Goal: Task Accomplishment & Management: Manage account settings

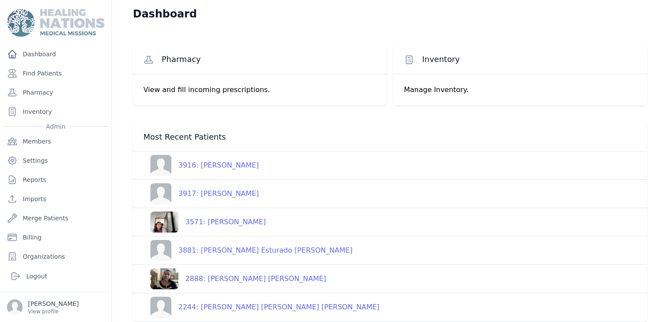
click at [433, 57] on span "Inventory" at bounding box center [441, 59] width 38 height 10
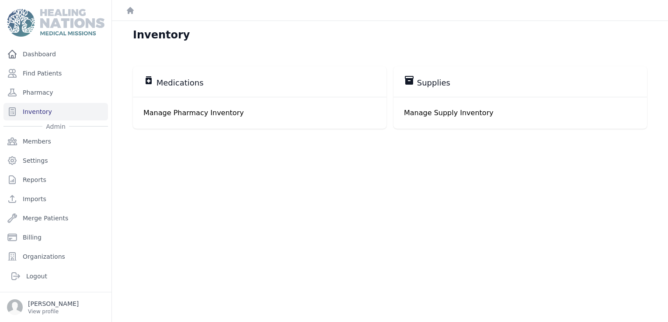
click at [457, 84] on div "inventory_2 Supplies" at bounding box center [520, 81] width 232 height 13
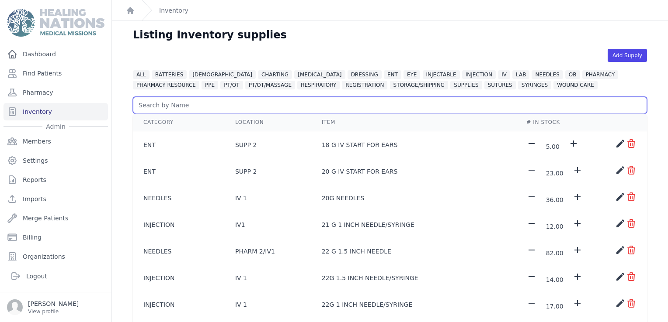
click at [180, 106] on input "text" at bounding box center [390, 105] width 514 height 17
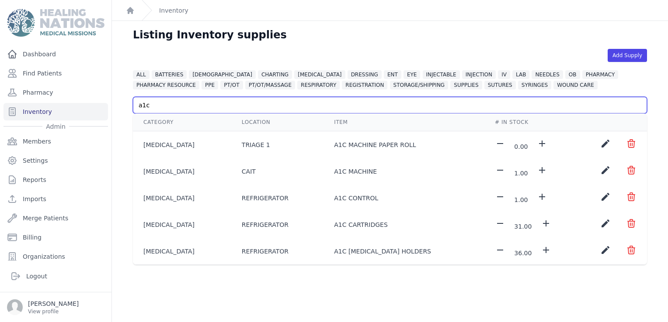
type input "a1c"
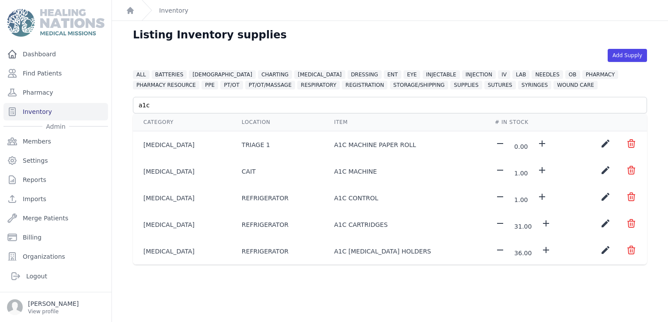
click at [600, 222] on icon "create" at bounding box center [605, 223] width 10 height 10
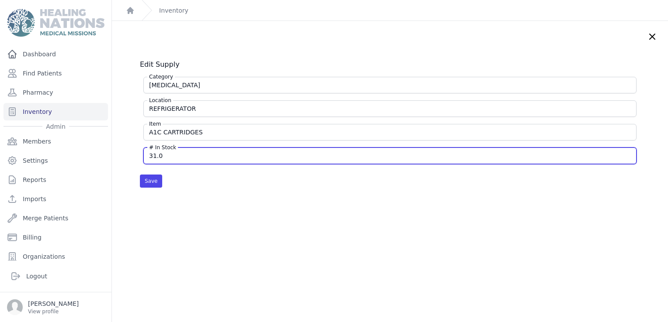
click at [169, 155] on input "31.0" at bounding box center [389, 156] width 481 height 9
type input "121"
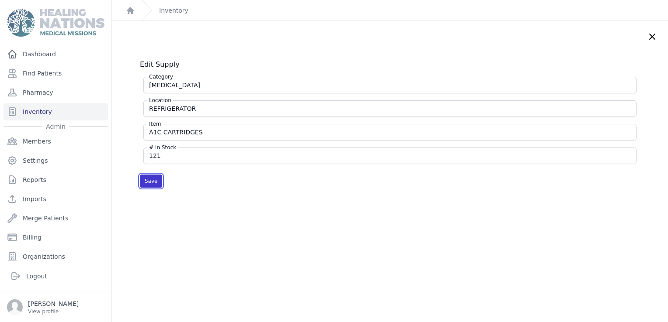
click at [153, 183] on button "Save" at bounding box center [151, 181] width 22 height 13
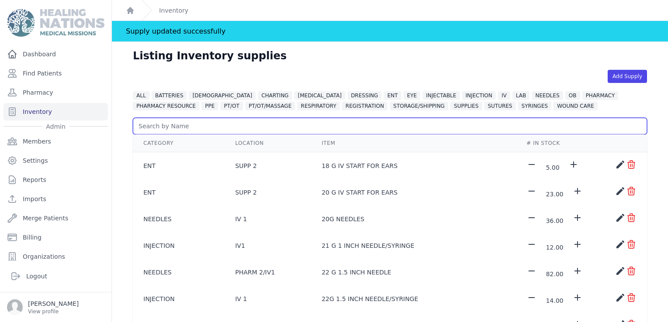
click at [286, 125] on input "text" at bounding box center [390, 126] width 514 height 17
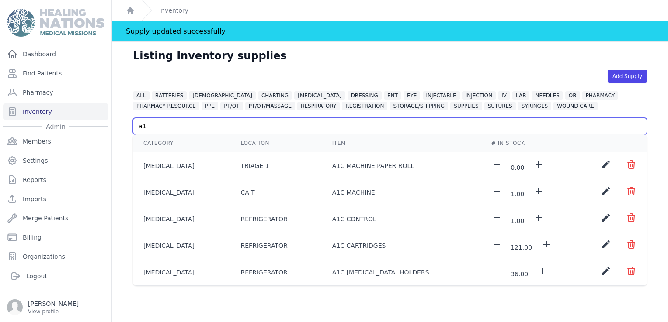
type input "a1"
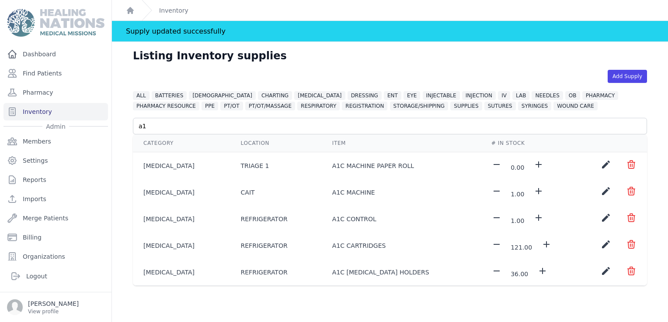
click at [600, 270] on icon "create" at bounding box center [605, 271] width 10 height 10
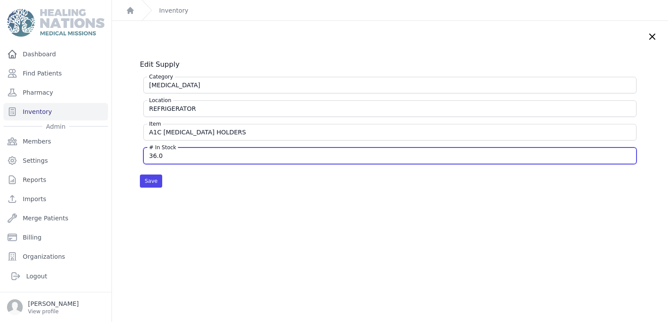
click at [169, 153] on input "36.0" at bounding box center [389, 156] width 481 height 9
type input "121"
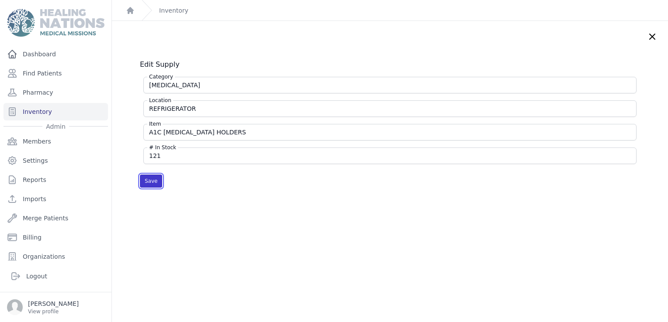
click at [145, 181] on button "Save" at bounding box center [151, 181] width 22 height 13
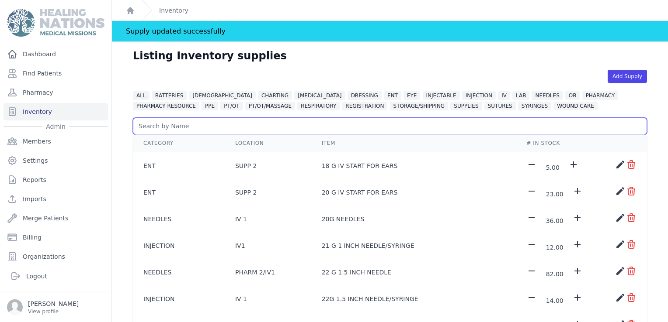
click at [208, 123] on input "text" at bounding box center [390, 126] width 514 height 17
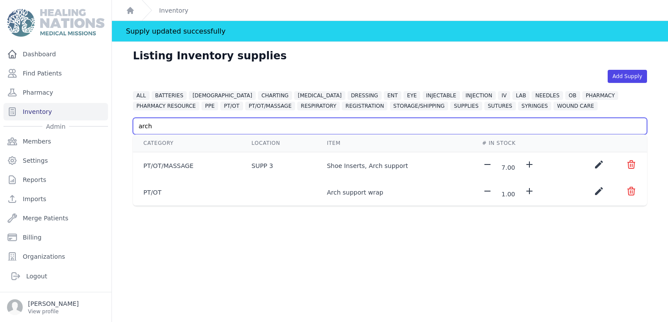
type input "arch"
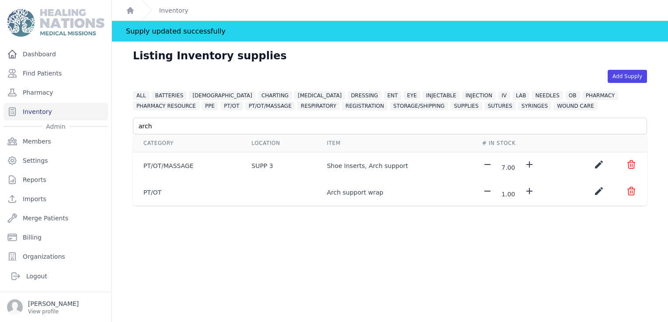
click at [593, 189] on icon "create" at bounding box center [598, 191] width 10 height 10
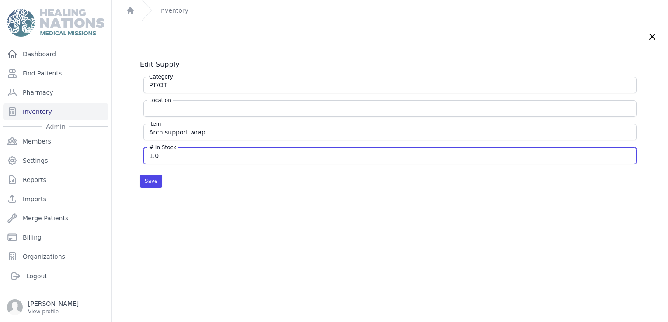
click at [149, 155] on input "1.0" at bounding box center [389, 156] width 481 height 9
type input "11.0"
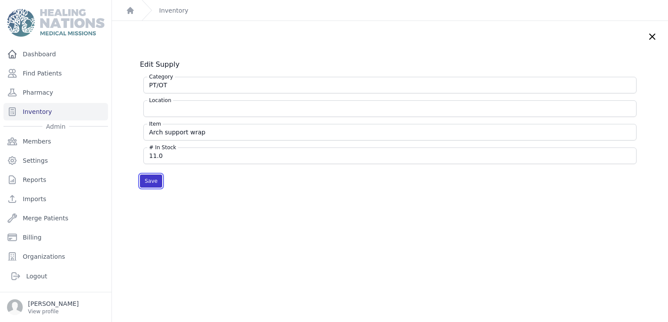
click at [149, 179] on button "Save" at bounding box center [151, 181] width 22 height 13
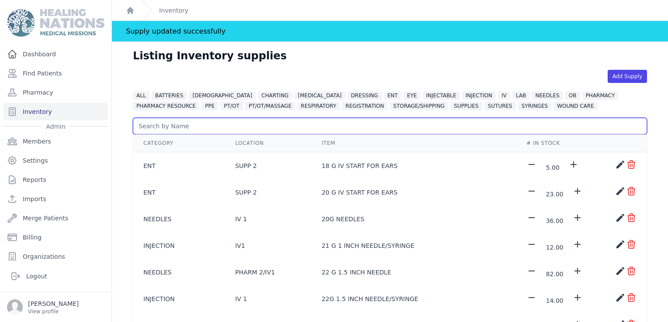
click at [184, 129] on input "text" at bounding box center [390, 126] width 514 height 17
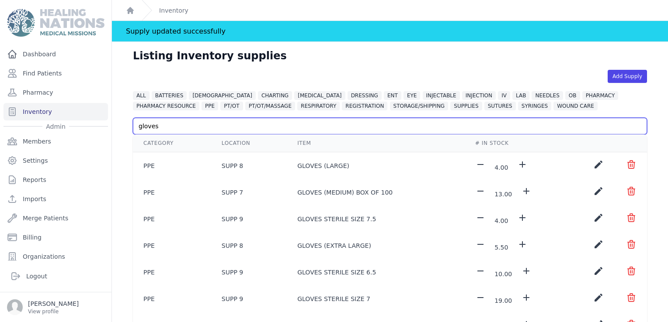
type input "gloves"
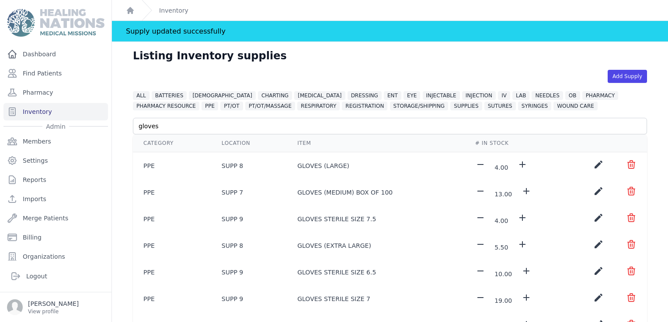
click at [593, 190] on icon "create" at bounding box center [598, 191] width 10 height 10
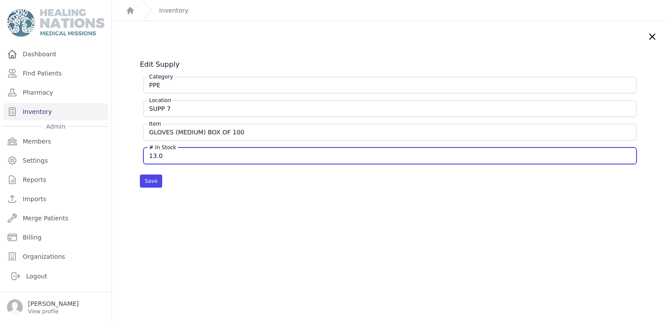
click at [151, 159] on input "13.0" at bounding box center [389, 156] width 481 height 9
type input "23.0"
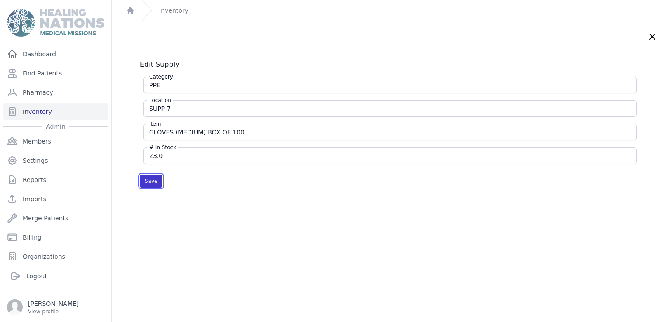
click at [152, 179] on button "Save" at bounding box center [151, 181] width 22 height 13
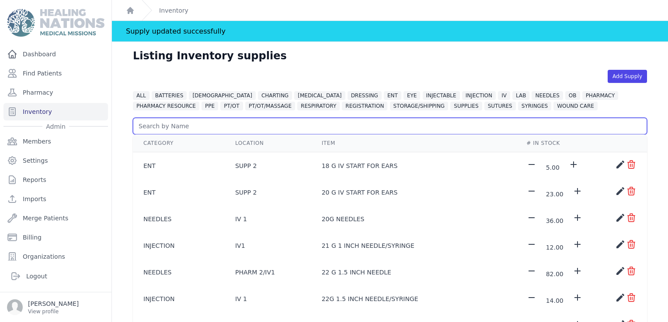
click at [189, 129] on input "text" at bounding box center [390, 126] width 514 height 17
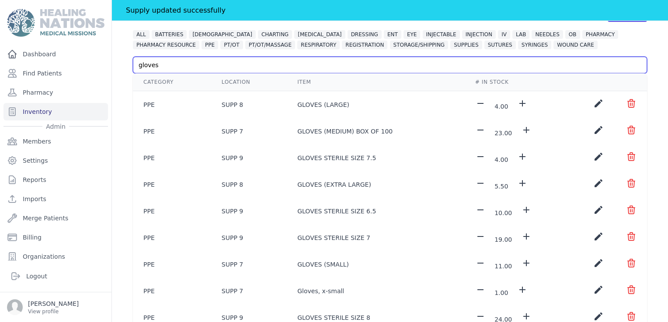
scroll to position [73, 0]
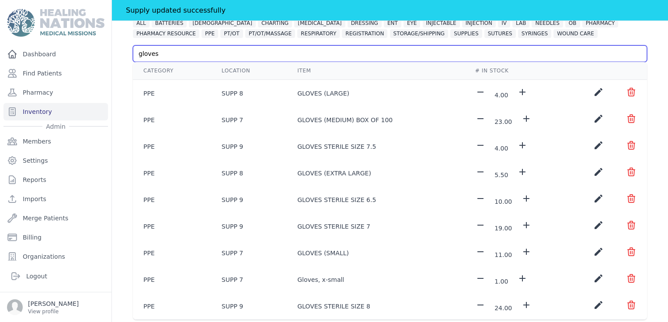
type input "gloves"
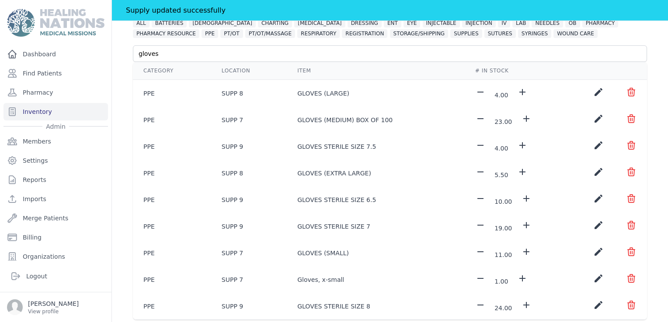
click at [593, 250] on icon "create" at bounding box center [598, 252] width 10 height 10
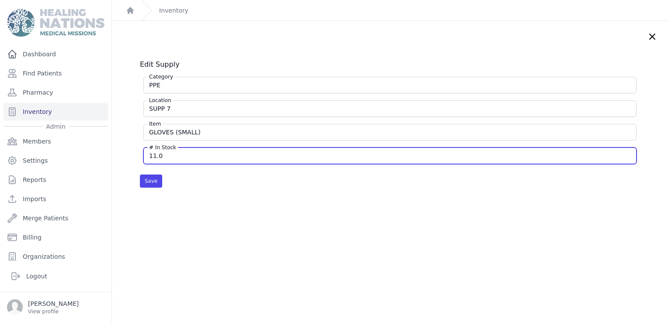
click at [163, 153] on input "11.0" at bounding box center [389, 156] width 481 height 9
type input "16"
click at [140, 175] on button "Save" at bounding box center [151, 181] width 22 height 13
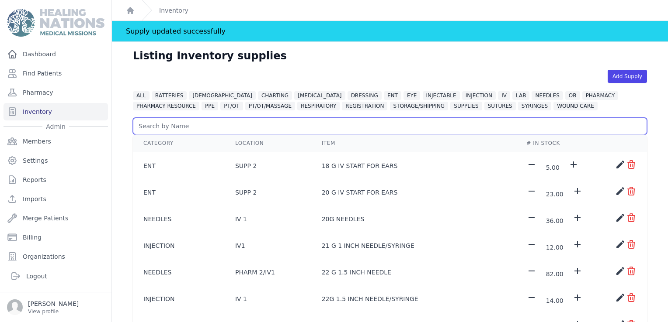
click at [175, 124] on input "text" at bounding box center [390, 126] width 514 height 17
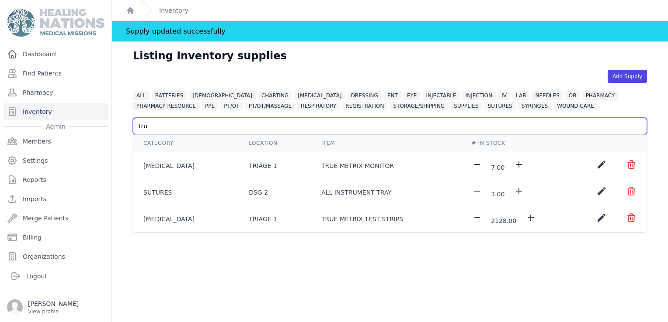
type input "tru"
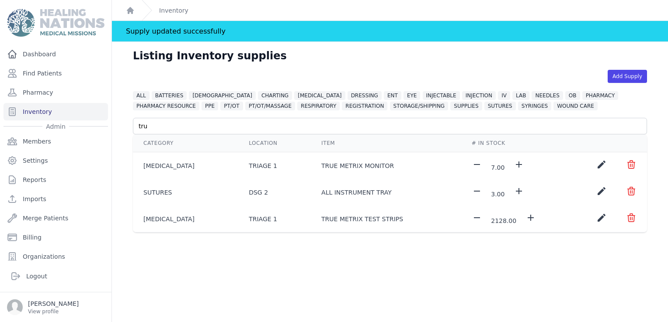
click at [596, 218] on icon "create" at bounding box center [601, 218] width 10 height 10
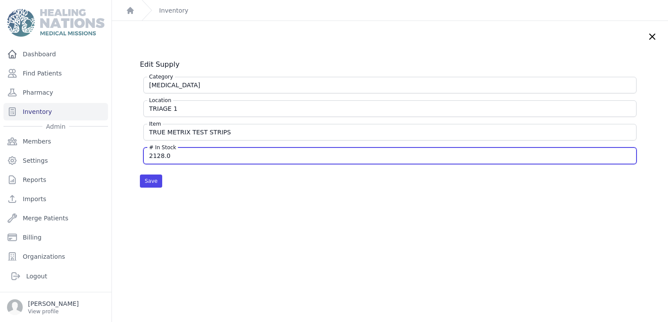
click at [173, 155] on input "2128.0" at bounding box center [389, 156] width 481 height 9
type input "4428"
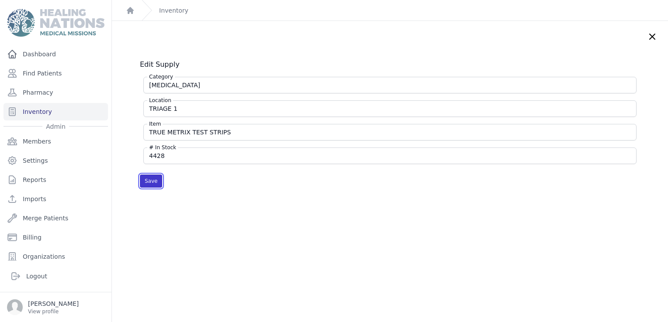
click at [156, 185] on button "Save" at bounding box center [151, 181] width 22 height 13
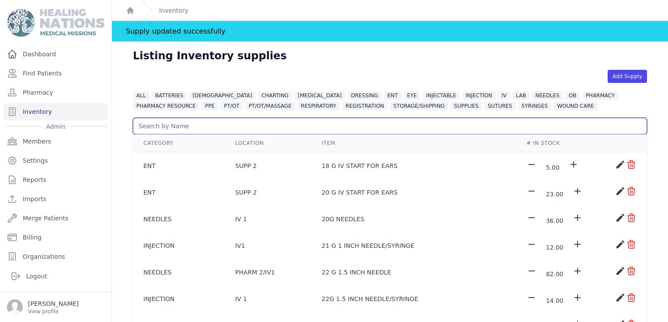
click at [170, 130] on input "text" at bounding box center [390, 126] width 514 height 17
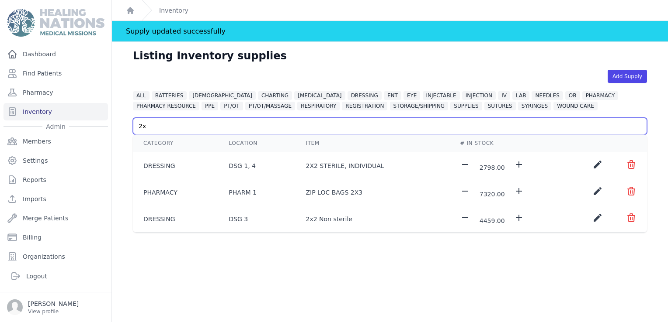
type input "2x"
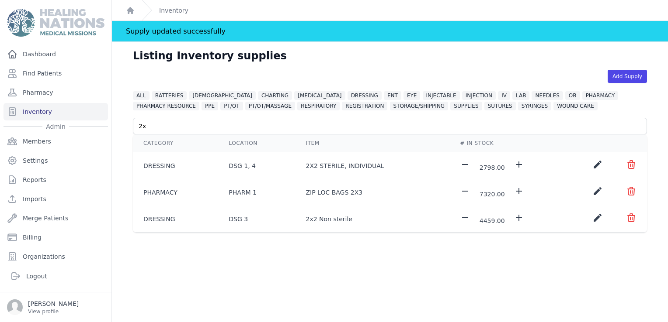
click at [592, 217] on icon "create" at bounding box center [597, 218] width 10 height 10
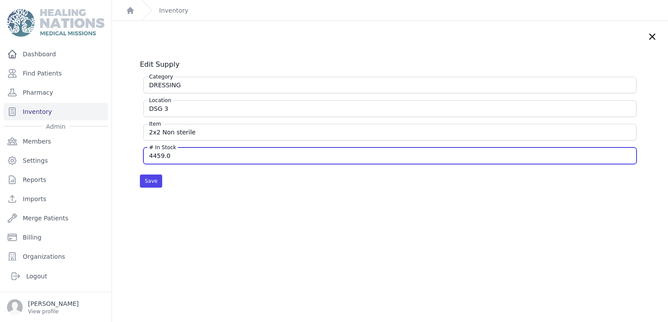
click at [150, 155] on input "4459.0" at bounding box center [389, 156] width 481 height 9
type input "6459.0"
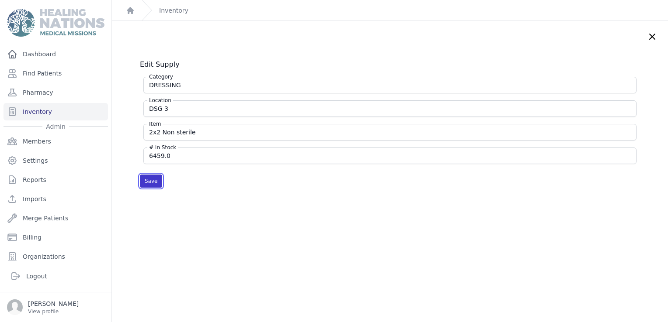
click at [149, 183] on button "Save" at bounding box center [151, 181] width 22 height 13
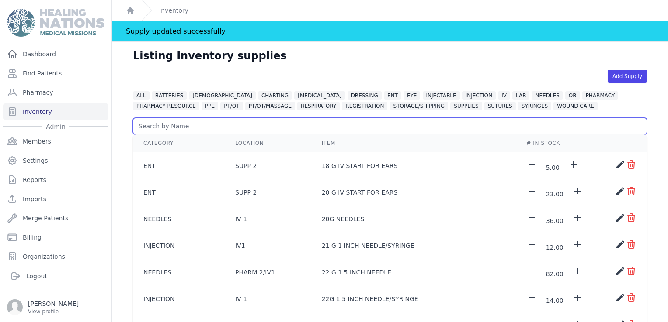
click at [170, 126] on input "text" at bounding box center [390, 126] width 514 height 17
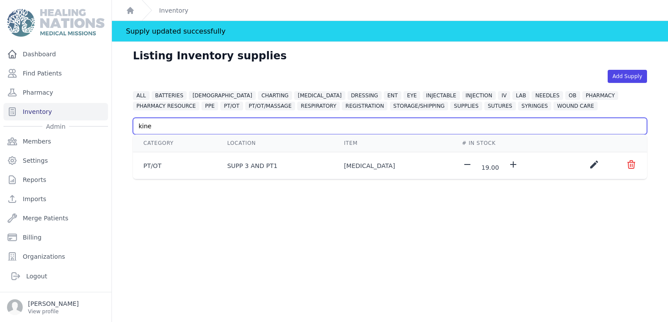
type input "kine"
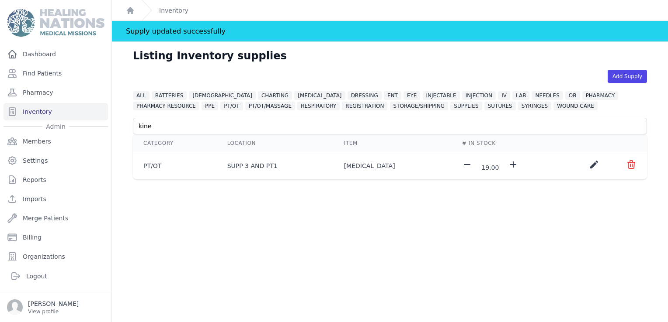
click at [508, 162] on icon "add" at bounding box center [513, 164] width 10 height 10
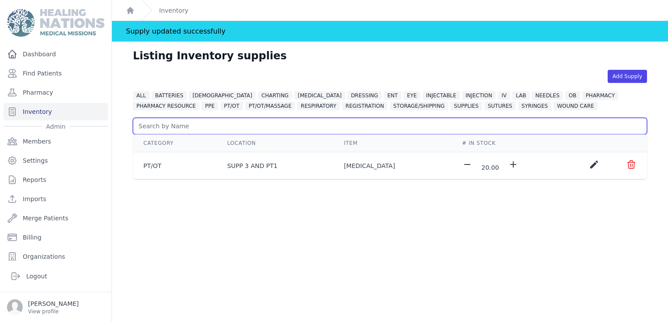
click at [170, 123] on input "text" at bounding box center [390, 126] width 514 height 17
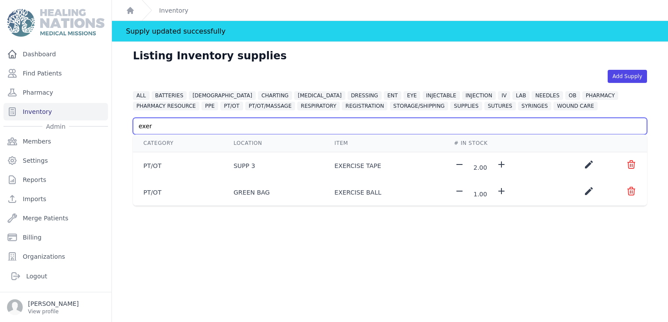
type input "exer"
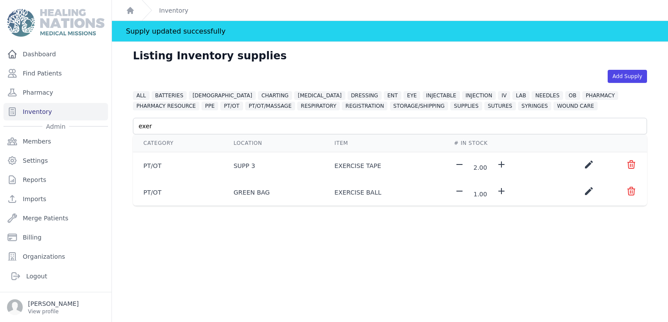
click at [583, 163] on icon "create" at bounding box center [588, 164] width 10 height 10
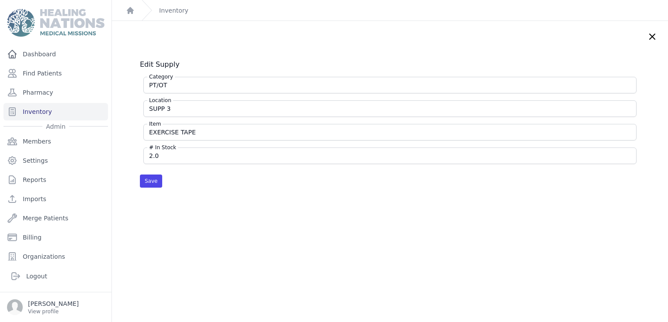
click at [147, 155] on div "# In Stock 2.0" at bounding box center [389, 156] width 493 height 17
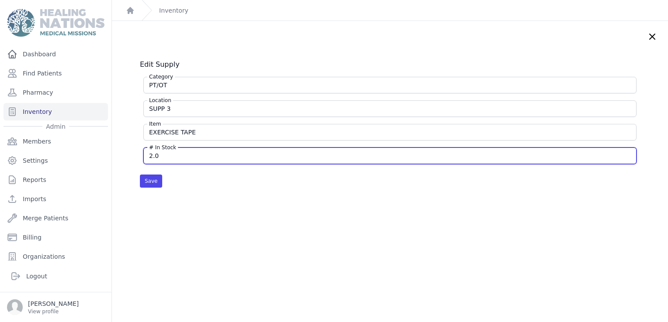
click at [149, 155] on input "2.0" at bounding box center [389, 156] width 481 height 9
type input "12.0"
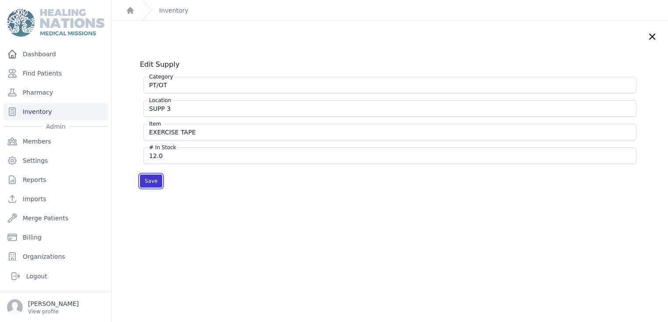
click at [153, 180] on button "Save" at bounding box center [151, 181] width 22 height 13
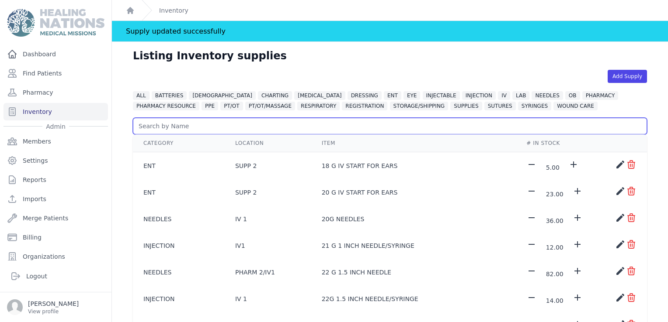
click at [190, 126] on input "text" at bounding box center [390, 126] width 514 height 17
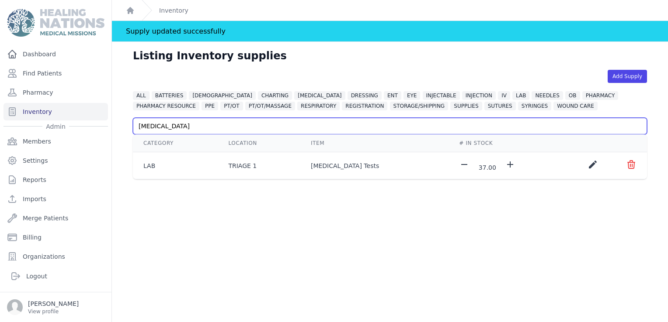
type input "covid"
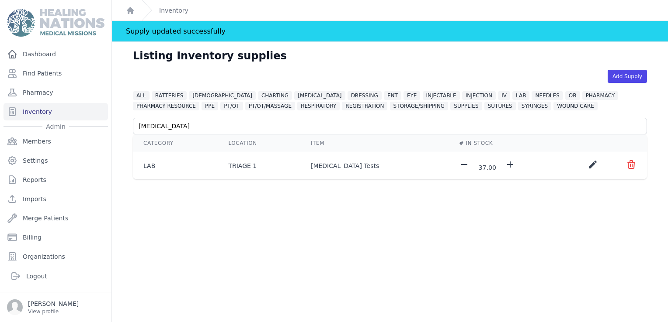
click at [587, 166] on icon "create" at bounding box center [592, 164] width 10 height 10
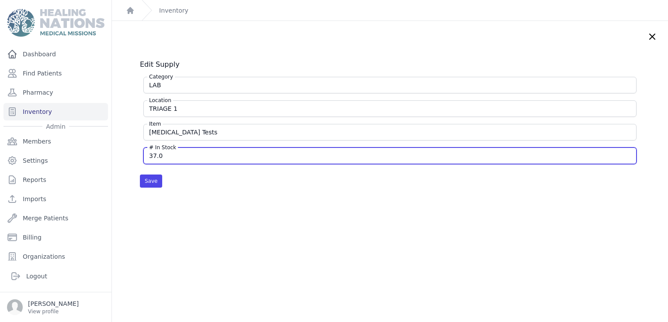
click at [149, 155] on input "37.0" at bounding box center [389, 156] width 481 height 9
type input "137.0"
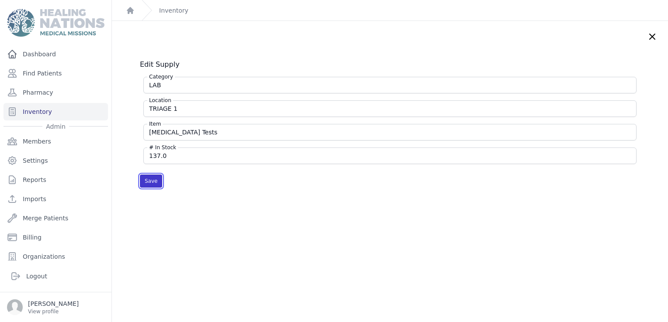
click at [152, 184] on button "Save" at bounding box center [151, 181] width 22 height 13
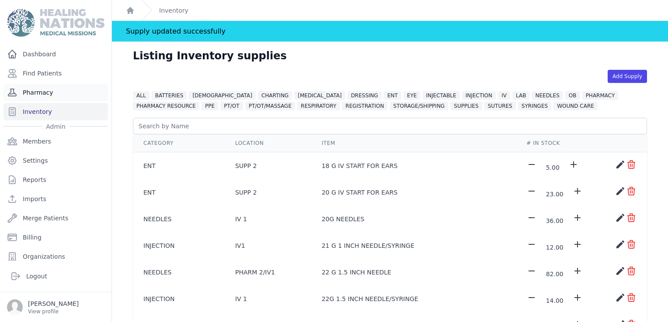
click at [40, 98] on link "Pharmacy" at bounding box center [55, 92] width 104 height 17
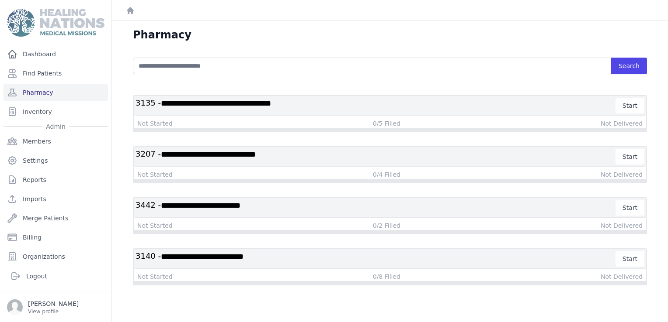
click at [267, 95] on div "**********" at bounding box center [390, 113] width 514 height 37
click at [335, 211] on h3 "**********" at bounding box center [375, 208] width 480 height 16
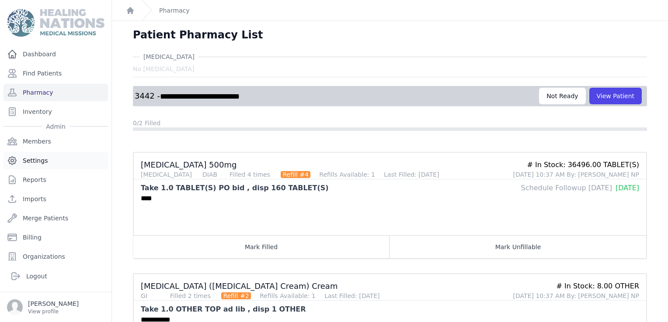
click at [38, 165] on link "Settings" at bounding box center [55, 160] width 104 height 17
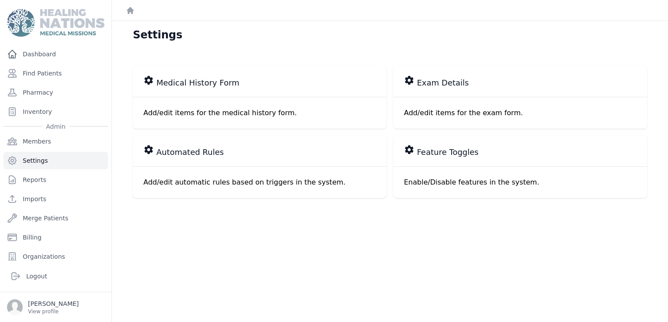
click at [173, 152] on span "Automated Rules" at bounding box center [189, 152] width 67 height 10
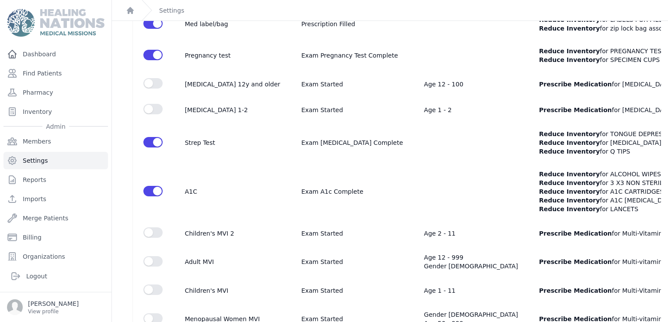
scroll to position [311, 0]
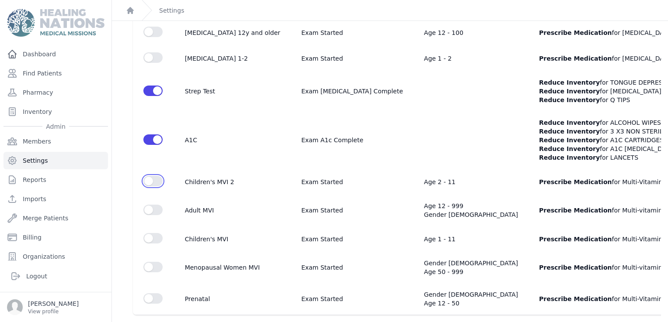
click at [145, 176] on button "Enable Filter" at bounding box center [152, 181] width 19 height 10
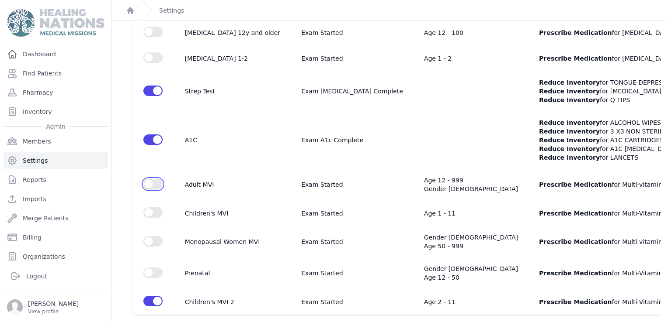
click at [152, 180] on button "Enable Filter" at bounding box center [152, 184] width 19 height 10
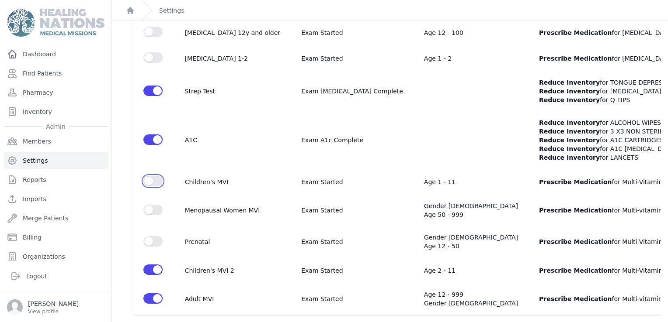
click at [152, 180] on button "Enable Filter" at bounding box center [152, 181] width 19 height 10
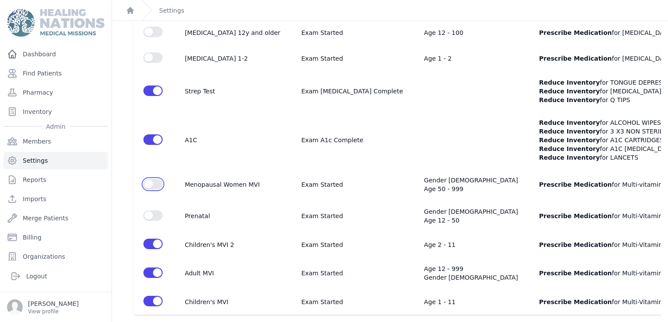
click at [152, 180] on button "Enable Filter" at bounding box center [152, 184] width 19 height 10
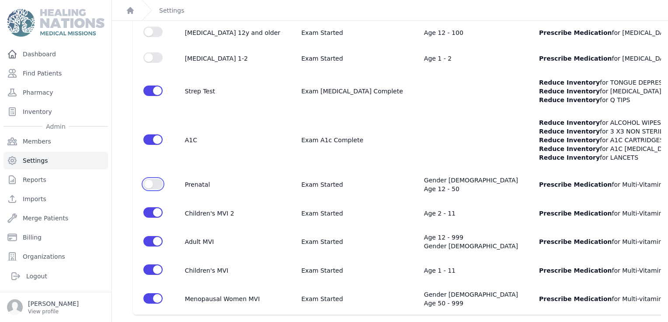
click at [152, 180] on button "Enable Filter" at bounding box center [152, 184] width 19 height 10
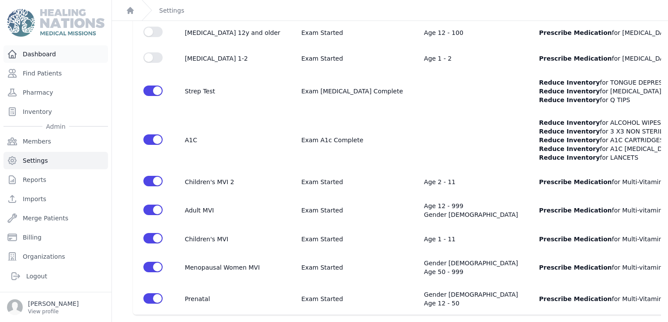
click at [39, 54] on link "Dashboard" at bounding box center [55, 53] width 104 height 17
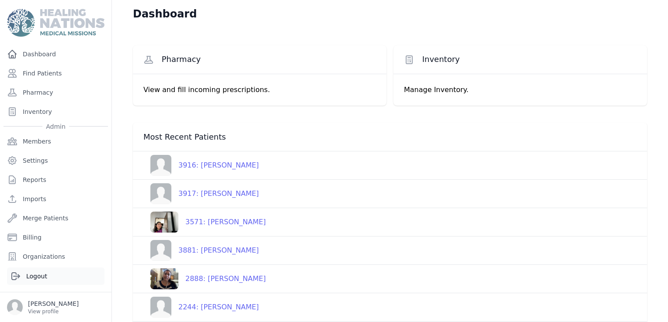
click at [38, 277] on link "Logout" at bounding box center [55, 276] width 97 height 17
